Goal: Register for event/course

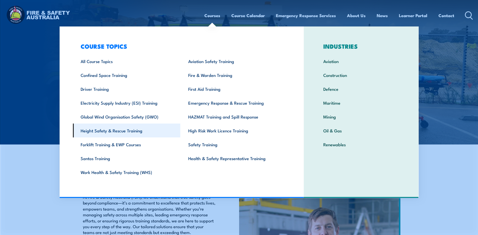
click at [130, 134] on link "Height Safety & Rescue Training" at bounding box center [127, 130] width 108 height 14
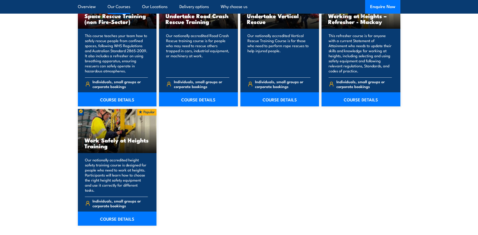
scroll to position [587, 0]
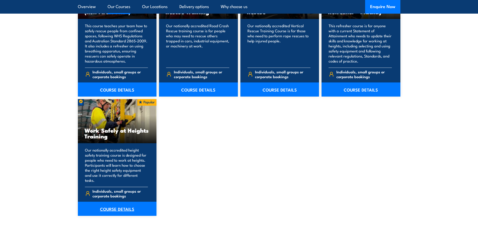
click at [120, 201] on link "COURSE DETAILS" at bounding box center [117, 208] width 79 height 14
click at [119, 203] on link "COURSE DETAILS" at bounding box center [117, 208] width 79 height 14
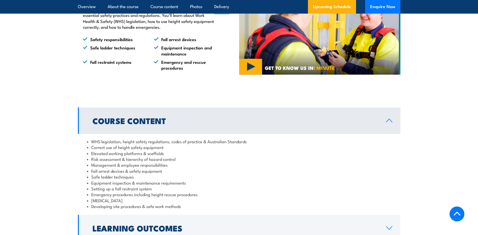
scroll to position [707, 0]
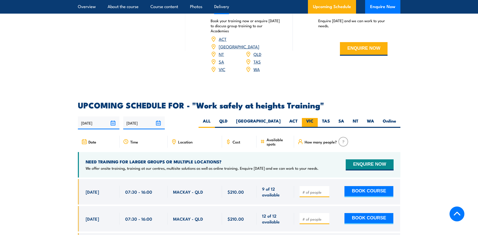
click at [309, 118] on label "VIC" at bounding box center [310, 123] width 16 height 10
click at [313, 118] on input "VIC" at bounding box center [314, 119] width 3 height 3
radio input "true"
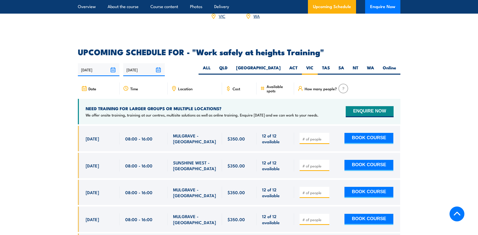
scroll to position [759, 0]
